Goal: Navigation & Orientation: Understand site structure

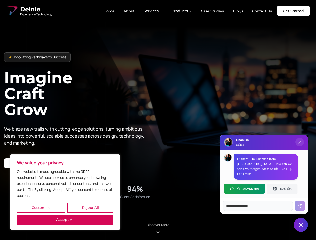
click at [41, 208] on button "Customize" at bounding box center [41, 208] width 48 height 10
click at [0, 0] on div at bounding box center [0, 0] width 0 height 0
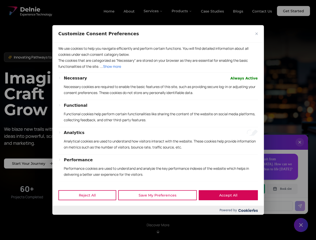
click at [65, 58] on p "We use cookies to help you navigate efficiently and perform certain functions. …" at bounding box center [157, 52] width 199 height 12
click at [158, 120] on div "We use cookies to help you navigate efficiently and perform certain functions. …" at bounding box center [157, 114] width 211 height 142
click at [153, 11] on div at bounding box center [158, 120] width 316 height 240
click at [182, 11] on div at bounding box center [158, 120] width 316 height 240
click at [300, 147] on div at bounding box center [158, 120] width 316 height 240
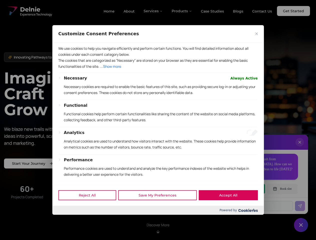
click at [244, 189] on div "Reject All Save My Preferences Accept All" at bounding box center [157, 195] width 211 height 21
click at [282, 189] on div at bounding box center [158, 120] width 316 height 240
click at [301, 225] on div at bounding box center [158, 120] width 316 height 240
